Goal: Information Seeking & Learning: Learn about a topic

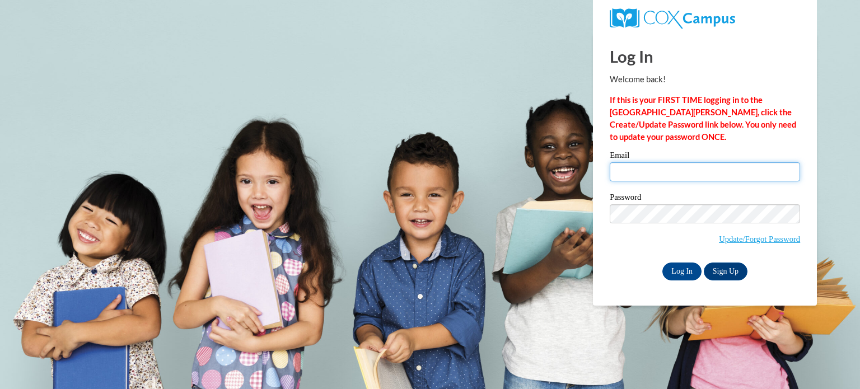
click at [713, 167] on input "Email" at bounding box center [705, 171] width 190 height 19
type input "blake.castello@ovesc.org"
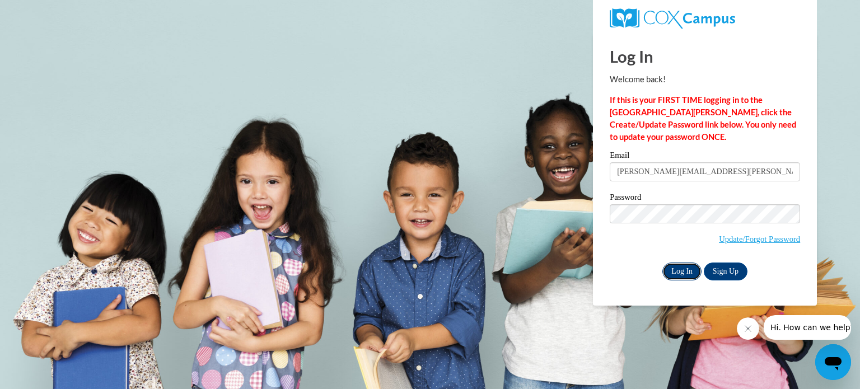
click at [682, 272] on input "Log In" at bounding box center [681, 272] width 39 height 18
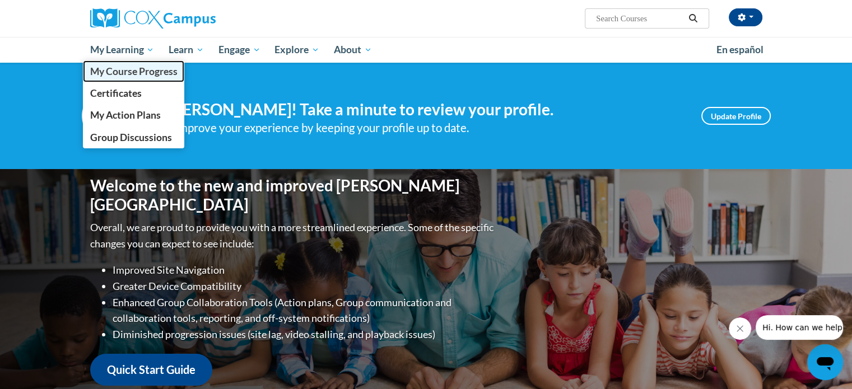
click at [134, 68] on span "My Course Progress" at bounding box center [133, 72] width 87 height 12
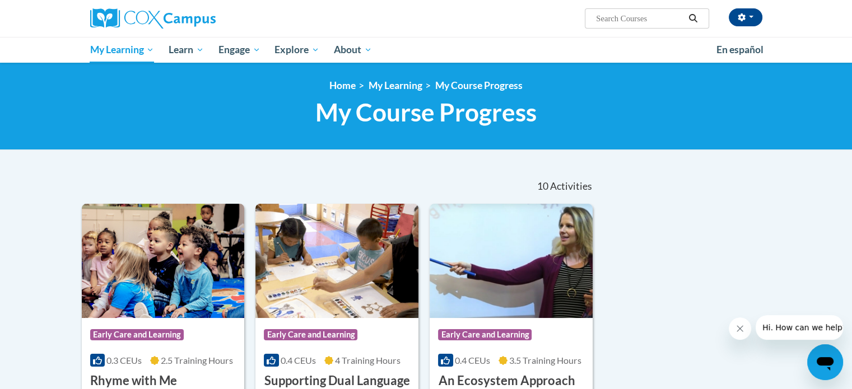
click at [625, 24] on input "Search..." at bounding box center [640, 18] width 90 height 13
type input "trauma informed practice"
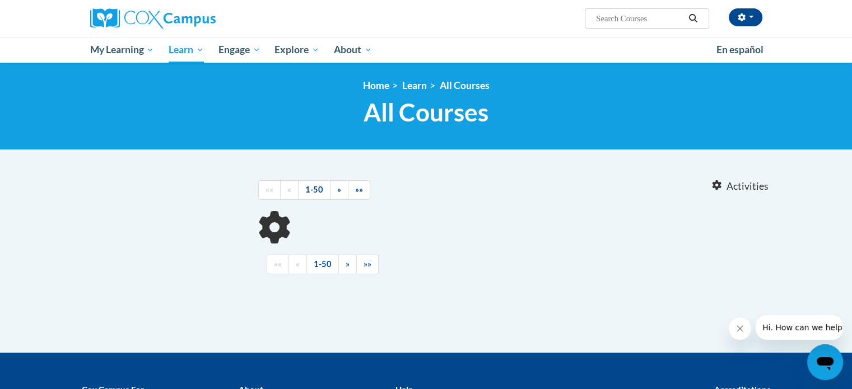
type input "trauma informed practice"
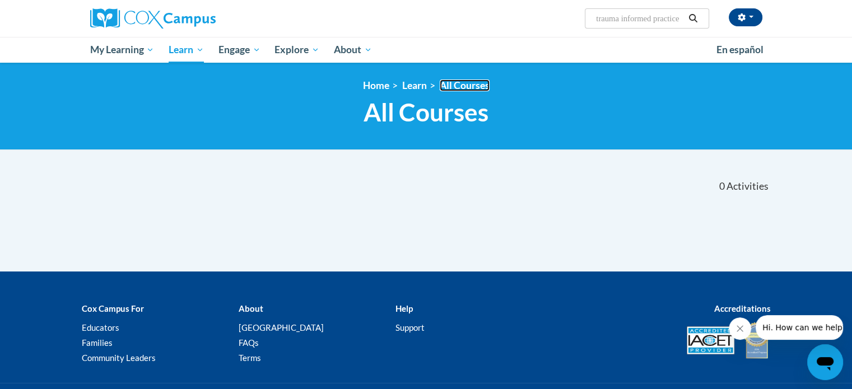
click at [465, 85] on link "All Courses" at bounding box center [465, 86] width 50 height 12
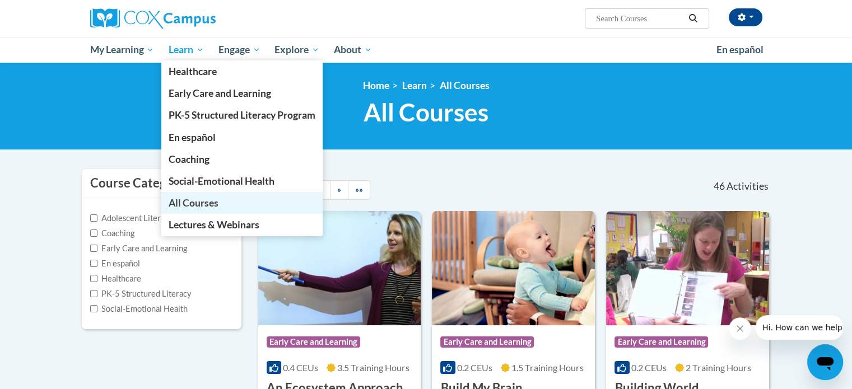
click at [193, 206] on span "All Courses" at bounding box center [194, 203] width 50 height 12
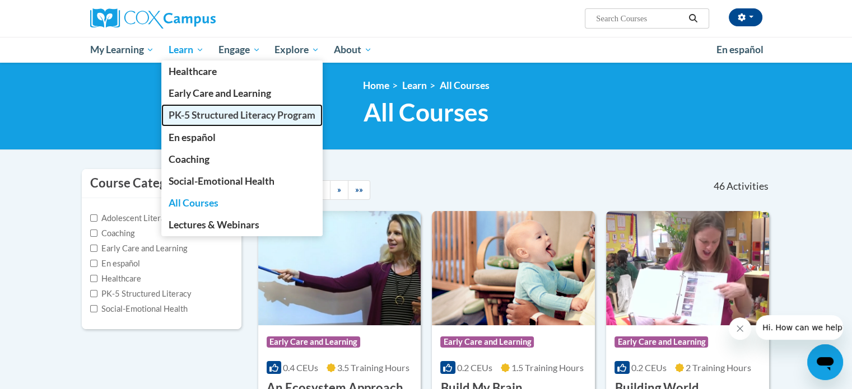
click at [232, 114] on span "PK-5 Structured Literacy Program" at bounding box center [242, 115] width 147 height 12
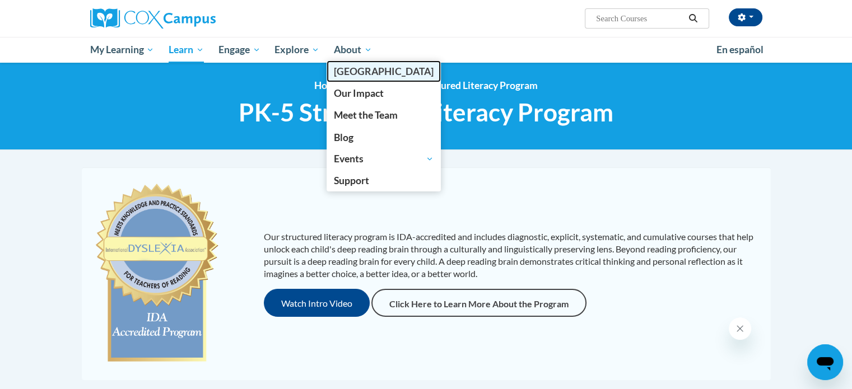
click at [353, 66] on span "[GEOGRAPHIC_DATA]" at bounding box center [384, 72] width 100 height 12
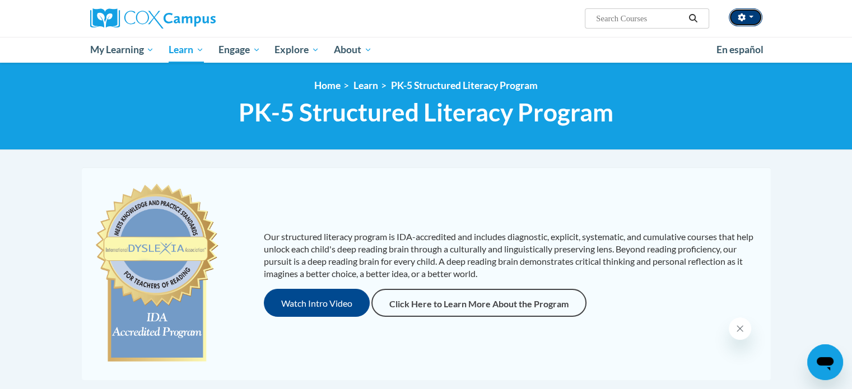
click at [746, 15] on button "button" at bounding box center [745, 17] width 34 height 18
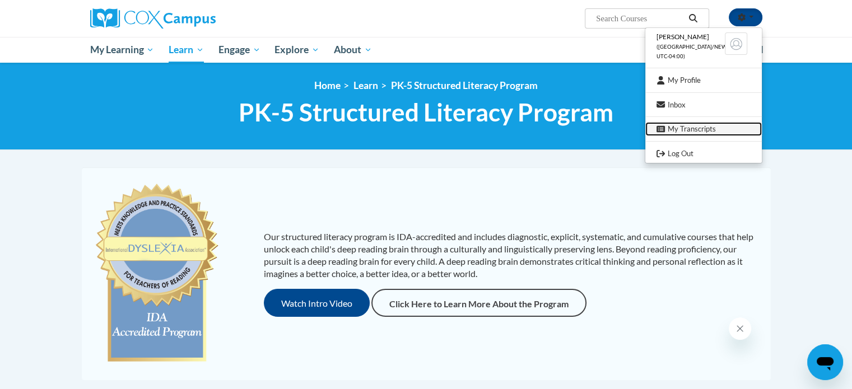
click at [693, 124] on link "My Transcripts" at bounding box center [703, 129] width 116 height 14
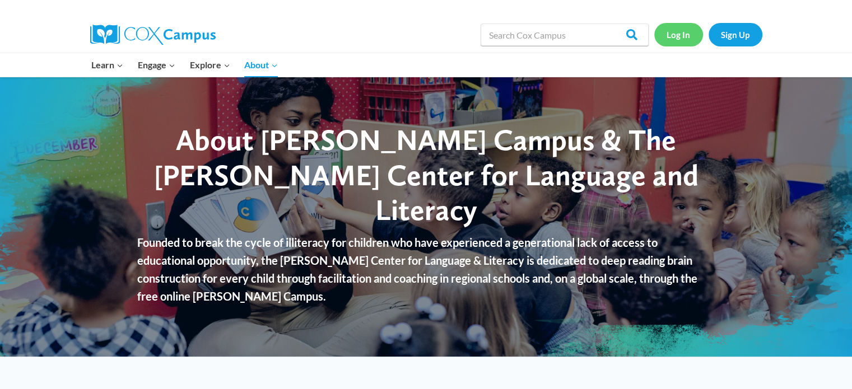
click at [677, 39] on link "Log In" at bounding box center [678, 34] width 49 height 23
